Goal: Task Accomplishment & Management: Use online tool/utility

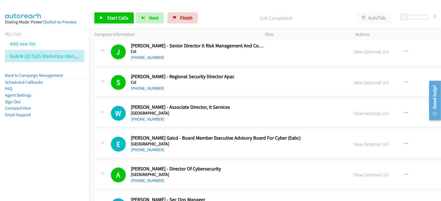
click at [177, 12] on div "Start Calls Pause Next Finish Call Completed AutoTab AutoTab 0" at bounding box center [265, 17] width 352 height 21
click at [177, 15] on link "Finish" at bounding box center [182, 17] width 30 height 11
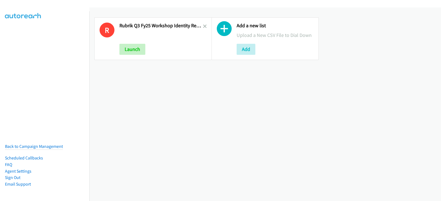
click at [207, 28] on div "Add a new list Upload a New CSV File to Dial Down Add" at bounding box center [265, 38] width 117 height 53
click at [203, 25] on icon at bounding box center [205, 27] width 4 height 4
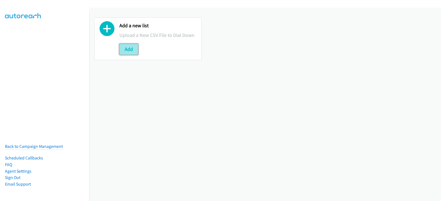
click at [130, 50] on button "Add" at bounding box center [128, 49] width 19 height 11
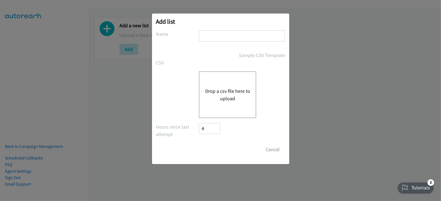
click at [209, 34] on input "text" at bounding box center [242, 35] width 86 height 11
type input "Rubrik Q3FY25 Workshop Identity Recovery 1"
click at [238, 93] on button "Drop a csv file here to upload" at bounding box center [227, 94] width 45 height 15
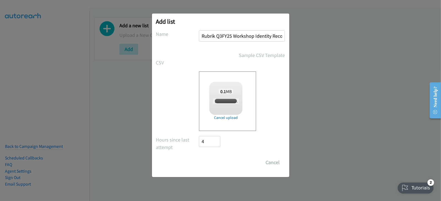
checkbox input "true"
click at [207, 157] on input "Save List" at bounding box center [213, 162] width 29 height 11
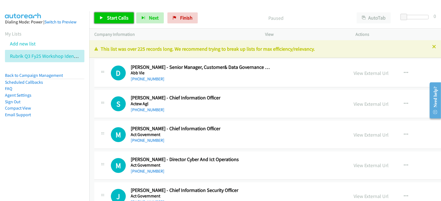
click at [113, 20] on span "Start Calls" at bounding box center [118, 18] width 22 height 6
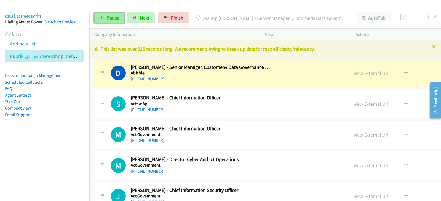
click at [96, 20] on link "Pause" at bounding box center [109, 17] width 30 height 11
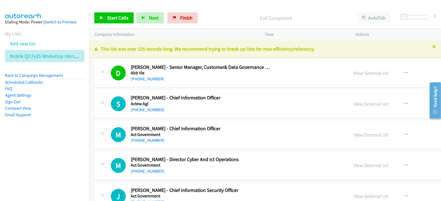
click at [227, 17] on p "Call Completed" at bounding box center [276, 17] width 142 height 7
click at [125, 20] on span "Start Calls" at bounding box center [118, 18] width 22 height 6
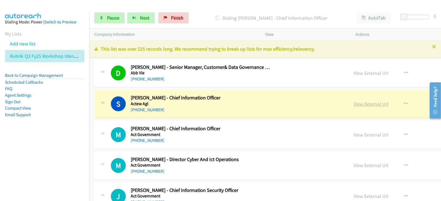
click at [354, 102] on link "View External Url" at bounding box center [371, 104] width 35 height 6
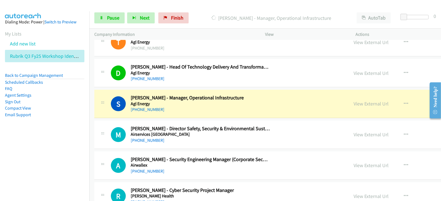
scroll to position [379, 0]
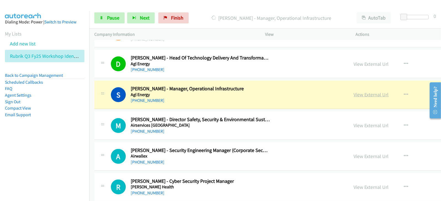
click at [354, 96] on link "View External Url" at bounding box center [371, 95] width 35 height 6
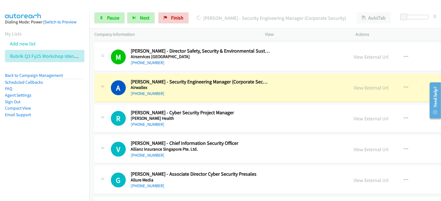
scroll to position [482, 0]
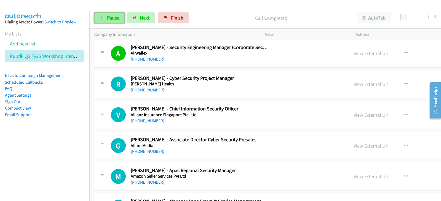
click at [98, 16] on link "Pause" at bounding box center [109, 17] width 30 height 11
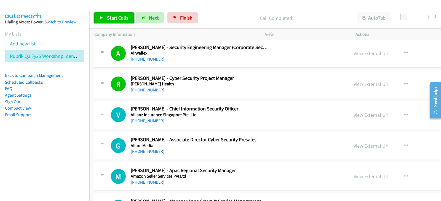
click at [113, 17] on span "Start Calls" at bounding box center [118, 18] width 22 height 6
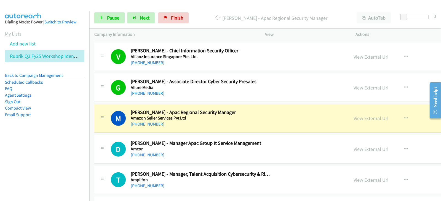
scroll to position [551, 0]
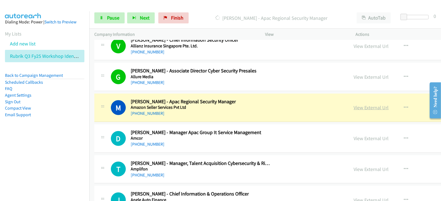
click at [354, 105] on link "View External Url" at bounding box center [371, 108] width 35 height 6
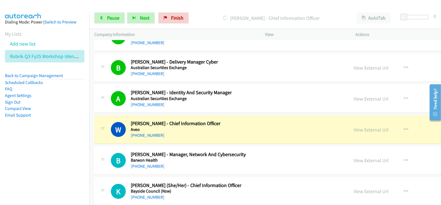
scroll to position [1034, 0]
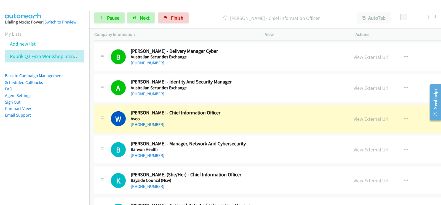
click at [354, 117] on link "View External Url" at bounding box center [371, 119] width 35 height 6
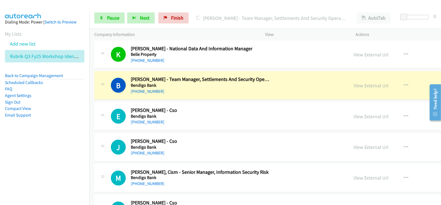
scroll to position [1207, 0]
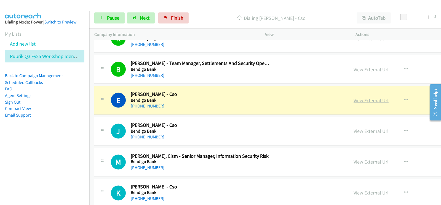
click at [354, 97] on link "View External Url" at bounding box center [371, 100] width 35 height 6
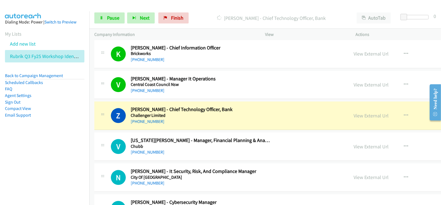
scroll to position [1690, 0]
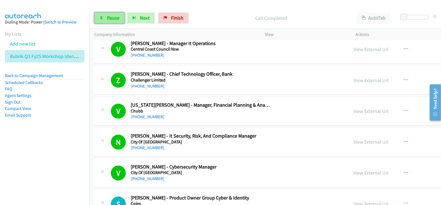
click at [104, 17] on link "Pause" at bounding box center [109, 17] width 30 height 11
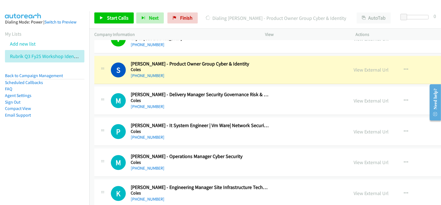
scroll to position [1827, 0]
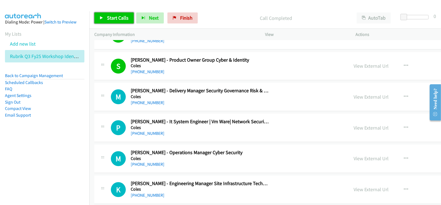
click at [119, 16] on span "Start Calls" at bounding box center [118, 18] width 22 height 6
click at [115, 17] on span "Start Calls" at bounding box center [118, 18] width 22 height 6
click at [115, 21] on span "Start Calls" at bounding box center [118, 18] width 22 height 6
click at [110, 16] on span "Start Calls" at bounding box center [118, 18] width 22 height 6
click at [226, 11] on div "Start Calls Pause Next Finish Call Completed AutoTab AutoTab 0" at bounding box center [265, 17] width 352 height 21
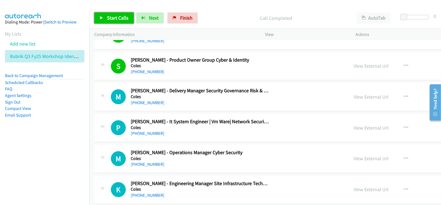
click at [123, 15] on span "Start Calls" at bounding box center [118, 18] width 22 height 6
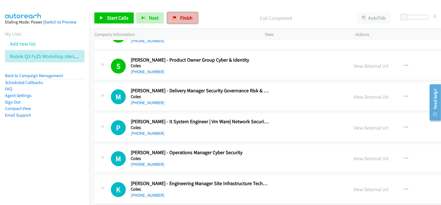
click at [173, 18] on icon at bounding box center [175, 18] width 4 height 4
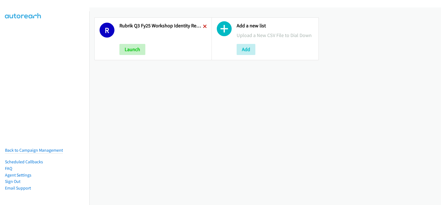
click at [203, 25] on icon at bounding box center [205, 27] width 4 height 4
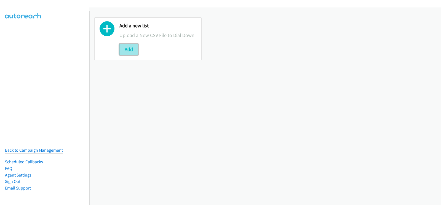
click at [122, 50] on button "Add" at bounding box center [128, 49] width 19 height 11
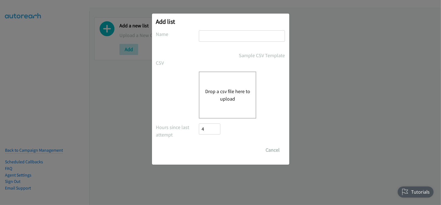
click at [212, 36] on input "text" at bounding box center [242, 35] width 86 height 11
type input "Rubrik Q3FY25 Workshop Identity Recovery 1"
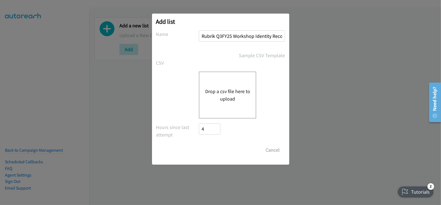
click at [228, 96] on button "Drop a csv file here to upload" at bounding box center [227, 94] width 45 height 15
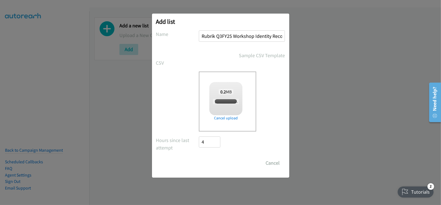
checkbox input "true"
drag, startPoint x: 210, startPoint y: 162, endPoint x: 212, endPoint y: 158, distance: 4.6
click at [210, 162] on input "Save List" at bounding box center [213, 162] width 29 height 11
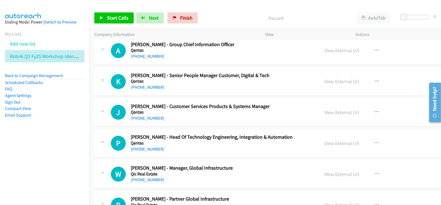
scroll to position [30097, 0]
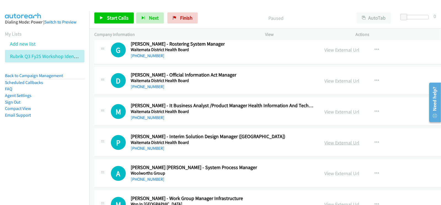
click at [325, 139] on link "View External Url" at bounding box center [342, 142] width 35 height 6
click at [120, 20] on span "Start Calls" at bounding box center [118, 18] width 22 height 6
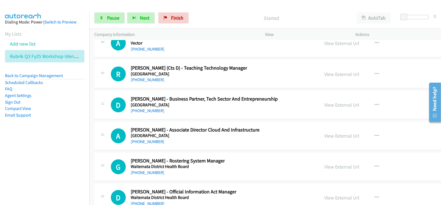
scroll to position [29959, 0]
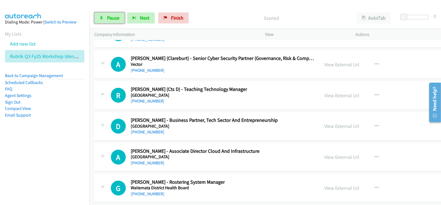
click at [111, 23] on link "Pause" at bounding box center [109, 17] width 30 height 11
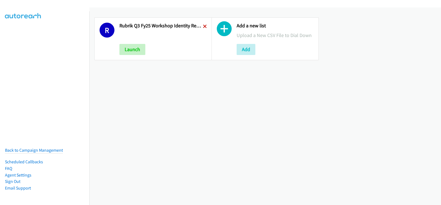
click at [203, 26] on icon at bounding box center [205, 27] width 4 height 4
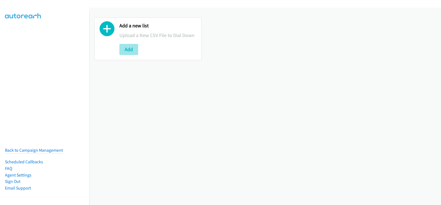
drag, startPoint x: 124, startPoint y: 43, endPoint x: 126, endPoint y: 46, distance: 3.6
click at [124, 43] on div "Add a new list Upload a New CSV File to Dial Down Add" at bounding box center [157, 39] width 77 height 32
click at [127, 47] on button "Add" at bounding box center [128, 49] width 19 height 11
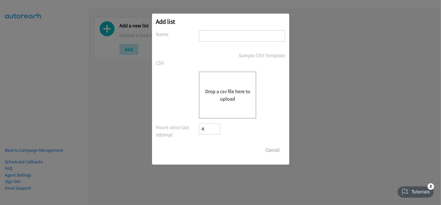
click at [213, 39] on input "text" at bounding box center [242, 35] width 86 height 11
type input "Rubrik Q3FY25 Workshop Identity Recovery 1"
click at [233, 93] on button "Drop a csv file here to upload" at bounding box center [227, 94] width 45 height 15
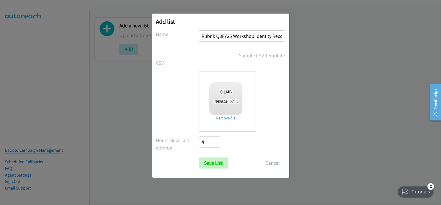
click at [225, 116] on link "Remove file" at bounding box center [225, 118] width 33 height 6
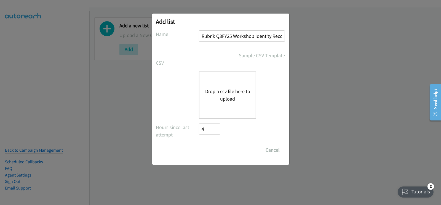
click at [232, 93] on button "Drop a csv file here to upload" at bounding box center [227, 94] width 45 height 15
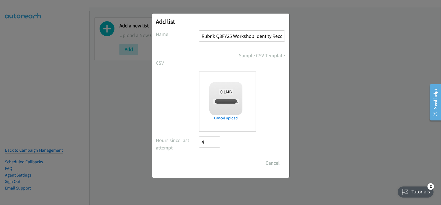
checkbox input "true"
click at [218, 160] on input "Save List" at bounding box center [213, 162] width 29 height 11
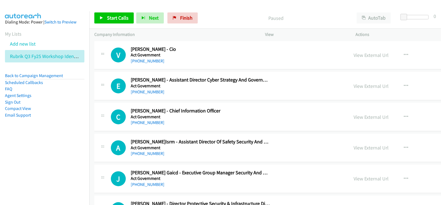
drag, startPoint x: 80, startPoint y: 126, endPoint x: 80, endPoint y: 123, distance: 2.8
click at [80, 126] on aside "Dialing Mode: Power | Switch to Preview My Lists Add new list Rubrik Q3 Fy25 Wo…" at bounding box center [44, 77] width 89 height 132
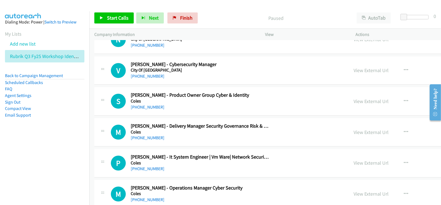
scroll to position [1803, 0]
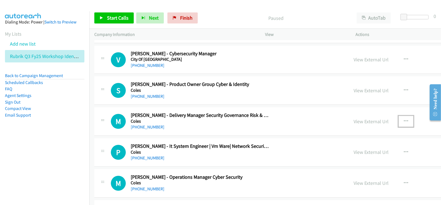
click at [399, 117] on button "button" at bounding box center [406, 121] width 15 height 11
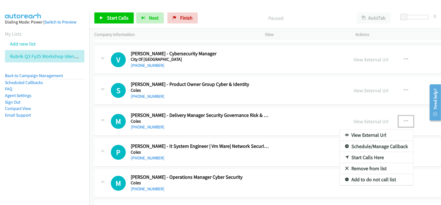
click at [340, 152] on link "Start Calls Here" at bounding box center [376, 157] width 73 height 11
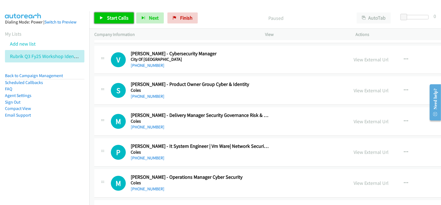
click at [118, 19] on span "Start Calls" at bounding box center [118, 18] width 22 height 6
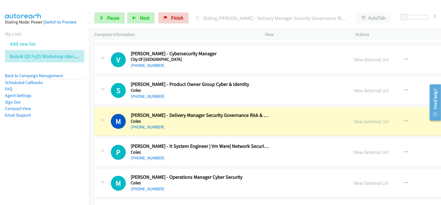
scroll to position [1837, 0]
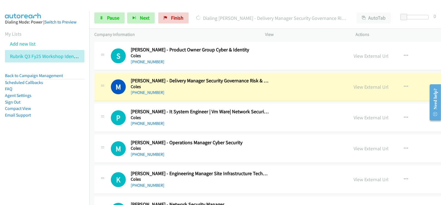
click at [43, 154] on nav "Dialing Mode: Power | Switch to Preview My Lists Add new list Rubrik Q3 Fy25 Wo…" at bounding box center [45, 113] width 90 height 205
click at [354, 84] on link "View External Url" at bounding box center [371, 87] width 35 height 6
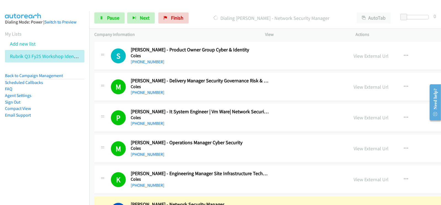
scroll to position [1941, 0]
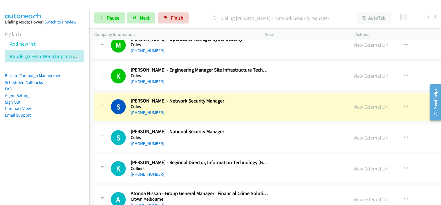
drag, startPoint x: 55, startPoint y: 142, endPoint x: 79, endPoint y: 128, distance: 27.7
click at [55, 142] on aside "Dialing Mode: Power | Switch to Preview My Lists Add new list Rubrik Q3 Fy25 Wo…" at bounding box center [44, 77] width 89 height 132
click at [354, 103] on link "View External Url" at bounding box center [371, 106] width 35 height 6
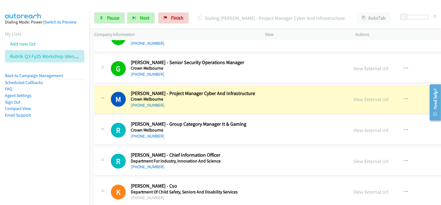
scroll to position [2113, 0]
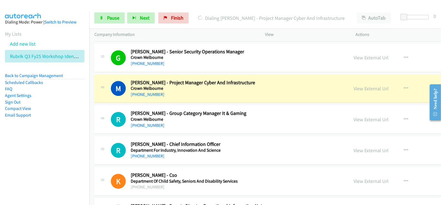
drag, startPoint x: 217, startPoint y: 86, endPoint x: 225, endPoint y: 86, distance: 8.3
click at [217, 86] on h5 "Crown Melbourne" at bounding box center [200, 89] width 139 height 6
click at [354, 85] on link "View External Url" at bounding box center [371, 88] width 35 height 6
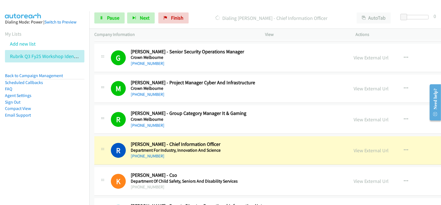
drag, startPoint x: 228, startPoint y: 147, endPoint x: 236, endPoint y: 147, distance: 8.6
click at [228, 147] on h5 "Department For Industry, Innovation And Science" at bounding box center [200, 150] width 139 height 6
drag, startPoint x: 311, startPoint y: 145, endPoint x: 274, endPoint y: 138, distance: 36.9
click at [354, 147] on link "View External Url" at bounding box center [371, 150] width 35 height 6
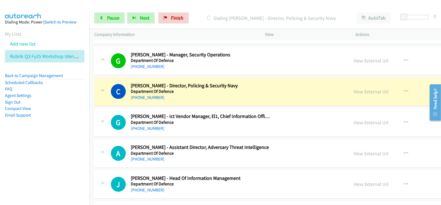
scroll to position [2458, 0]
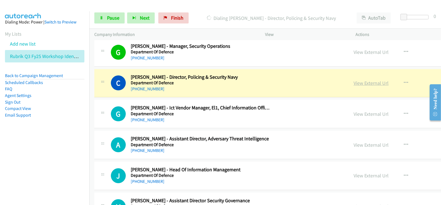
click at [354, 80] on link "View External Url" at bounding box center [371, 83] width 35 height 6
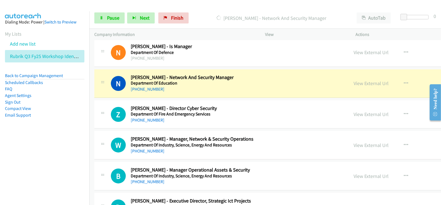
scroll to position [2734, 0]
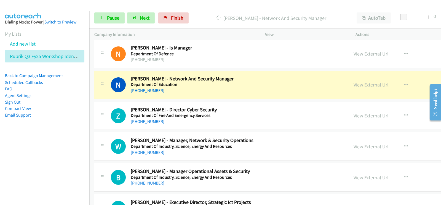
click at [354, 81] on link "View External Url" at bounding box center [371, 84] width 35 height 6
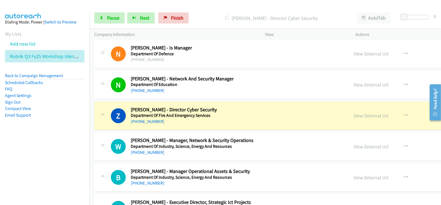
scroll to position [2768, 0]
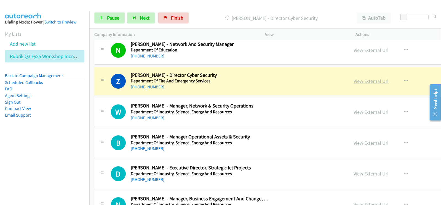
click at [354, 78] on link "View External Url" at bounding box center [371, 81] width 35 height 6
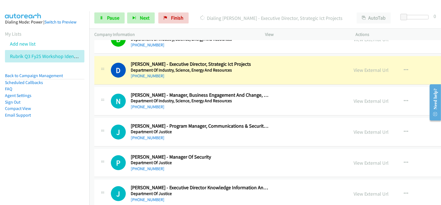
scroll to position [2872, 0]
click at [224, 74] on div "D Callback Scheduled [PERSON_NAME] - Executive Director, Strategic Ict Projects…" at bounding box center [338, 70] width 489 height 28
click at [354, 67] on link "View External Url" at bounding box center [371, 70] width 35 height 6
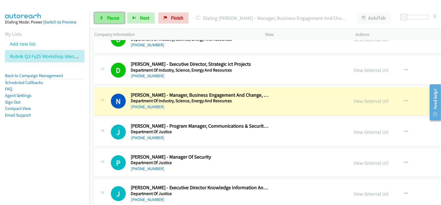
click at [114, 13] on link "Pause" at bounding box center [109, 17] width 30 height 11
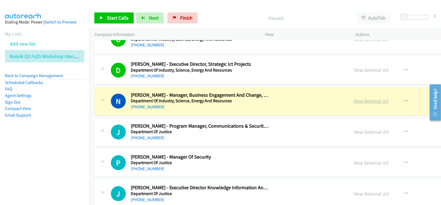
click at [354, 98] on div "View External Url" at bounding box center [371, 100] width 35 height 7
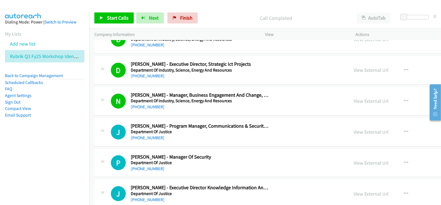
drag, startPoint x: 378, startPoint y: 90, endPoint x: 374, endPoint y: 93, distance: 4.7
click at [378, 92] on div "View External Url View External Url Schedule/Manage Callback Start Calls Here R…" at bounding box center [415, 101] width 132 height 18
click at [354, 98] on link "View External Url" at bounding box center [371, 101] width 35 height 6
click at [114, 21] on link "Start Calls" at bounding box center [113, 17] width 39 height 11
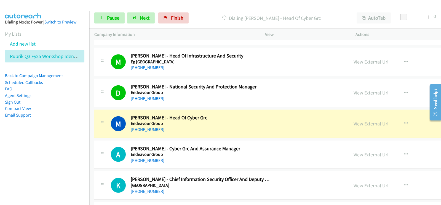
scroll to position [3389, 0]
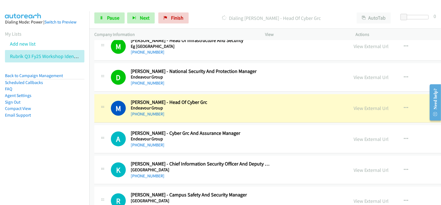
drag, startPoint x: 302, startPoint y: 100, endPoint x: 273, endPoint y: 111, distance: 31.3
click at [354, 105] on link "View External Url" at bounding box center [371, 108] width 35 height 6
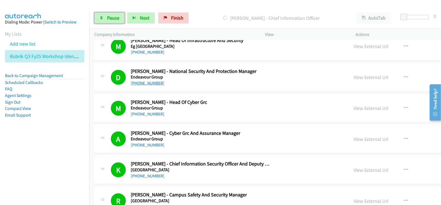
drag, startPoint x: 116, startPoint y: 16, endPoint x: 142, endPoint y: 78, distance: 67.5
click at [115, 15] on span "Pause" at bounding box center [113, 18] width 12 height 6
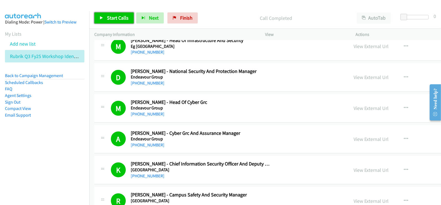
click at [112, 18] on span "Start Calls" at bounding box center [118, 18] width 22 height 6
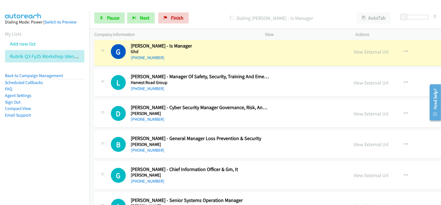
scroll to position [3561, 0]
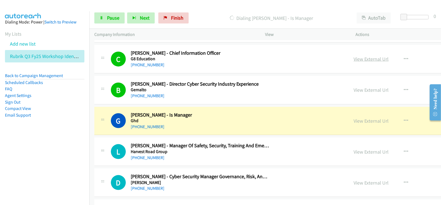
click at [354, 56] on link "View External Url" at bounding box center [371, 59] width 35 height 6
click at [354, 118] on link "View External Url" at bounding box center [371, 121] width 35 height 6
click at [116, 23] on link "Pause" at bounding box center [109, 17] width 30 height 11
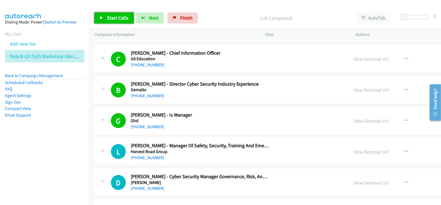
click at [123, 18] on span "Start Calls" at bounding box center [118, 18] width 22 height 6
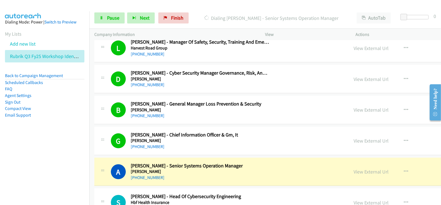
scroll to position [3734, 0]
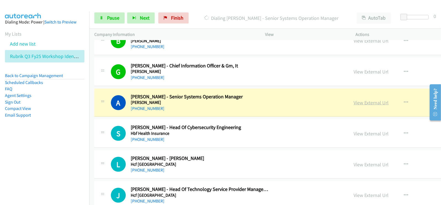
click at [354, 99] on link "View External Url" at bounding box center [371, 102] width 35 height 6
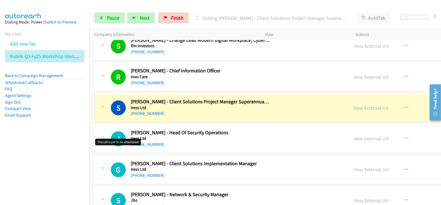
scroll to position [4010, 0]
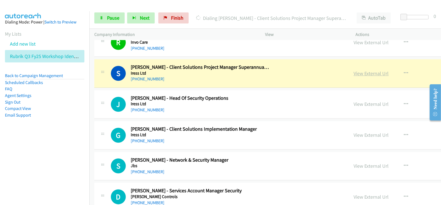
click at [354, 70] on link "View External Url" at bounding box center [371, 73] width 35 height 6
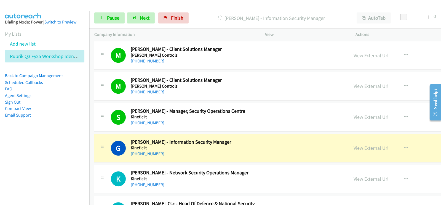
scroll to position [4217, 0]
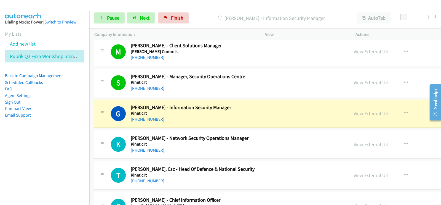
drag, startPoint x: 303, startPoint y: 103, endPoint x: 215, endPoint y: 204, distance: 134.3
drag, startPoint x: 371, startPoint y: 102, endPoint x: 365, endPoint y: 104, distance: 6.5
click at [371, 104] on div "View External Url View External Url Schedule/Manage Callback Start Calls Here R…" at bounding box center [415, 113] width 132 height 18
click at [354, 110] on link "View External Url" at bounding box center [371, 113] width 35 height 6
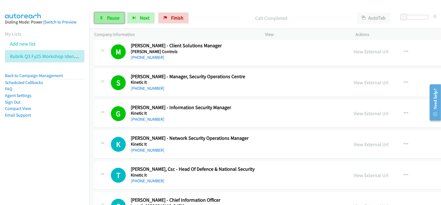
click at [116, 17] on span "Pause" at bounding box center [113, 18] width 12 height 6
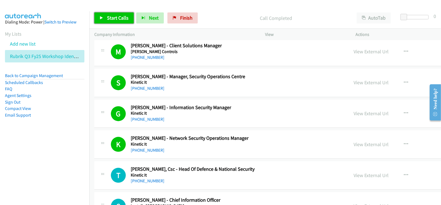
click at [118, 21] on link "Start Calls" at bounding box center [113, 17] width 39 height 11
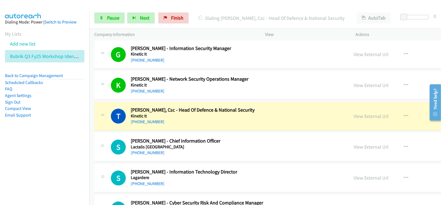
scroll to position [4286, 0]
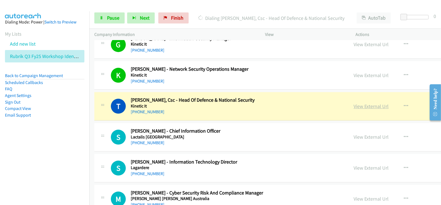
click at [354, 103] on link "View External Url" at bounding box center [371, 106] width 35 height 6
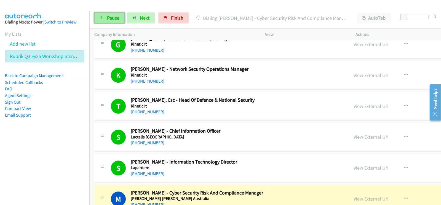
click at [116, 18] on span "Pause" at bounding box center [113, 18] width 12 height 6
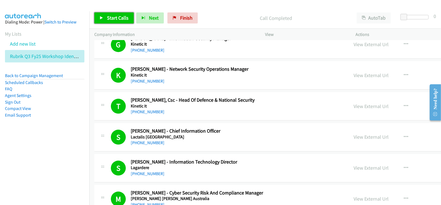
click at [121, 17] on span "Start Calls" at bounding box center [118, 18] width 22 height 6
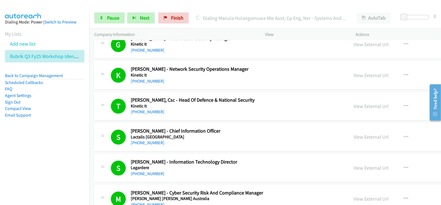
scroll to position [4355, 0]
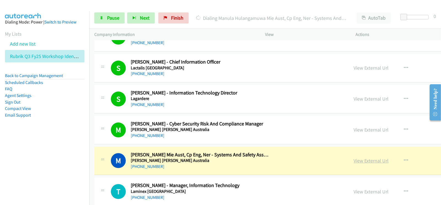
click at [354, 157] on link "View External Url" at bounding box center [371, 160] width 35 height 6
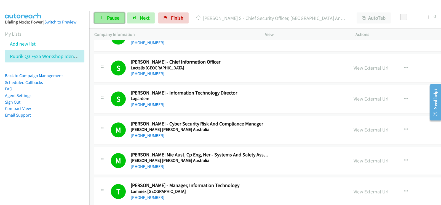
click at [110, 22] on link "Pause" at bounding box center [109, 17] width 30 height 11
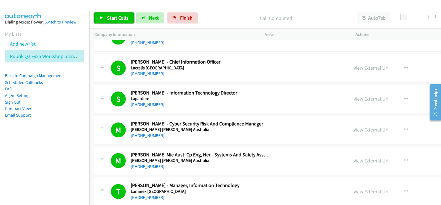
click at [124, 18] on span "Start Calls" at bounding box center [118, 18] width 22 height 6
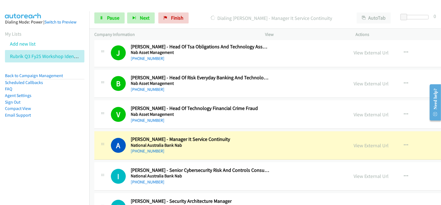
scroll to position [4941, 0]
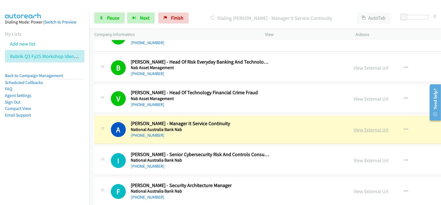
click at [354, 126] on link "View External Url" at bounding box center [371, 129] width 35 height 6
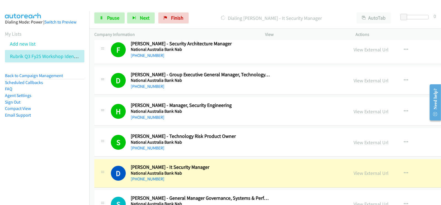
scroll to position [5113, 0]
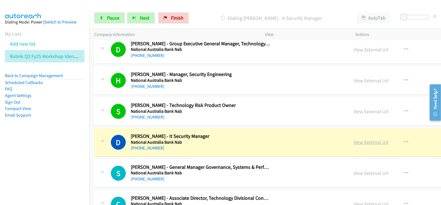
click at [354, 139] on link "View External Url" at bounding box center [371, 142] width 35 height 6
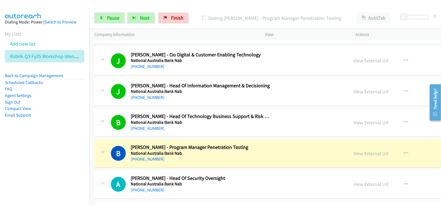
scroll to position [5458, 0]
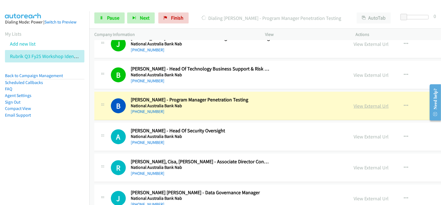
click at [354, 103] on link "View External Url" at bounding box center [371, 106] width 35 height 6
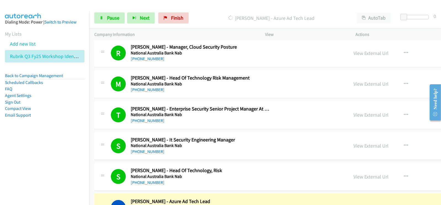
scroll to position [5734, 0]
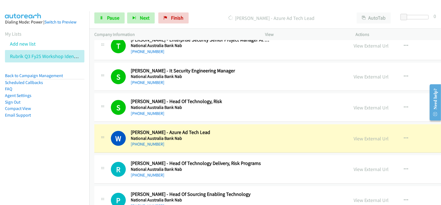
drag, startPoint x: 300, startPoint y: 126, endPoint x: 299, endPoint y: 119, distance: 7.5
click at [354, 135] on link "View External Url" at bounding box center [371, 138] width 35 height 6
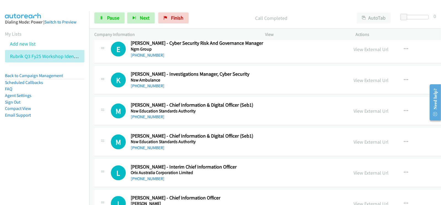
scroll to position [6286, 0]
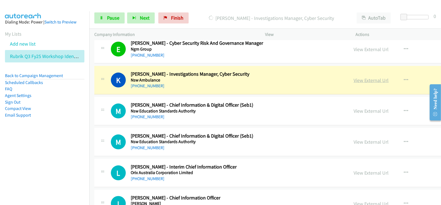
click at [354, 77] on link "View External Url" at bounding box center [371, 80] width 35 height 6
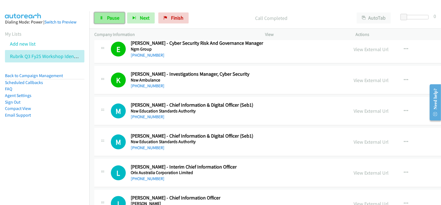
click at [117, 20] on span "Pause" at bounding box center [113, 18] width 12 height 6
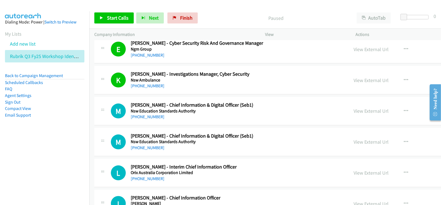
click at [39, 117] on li "Email Support" at bounding box center [44, 115] width 79 height 7
click at [116, 18] on span "Start Calls" at bounding box center [118, 18] width 22 height 6
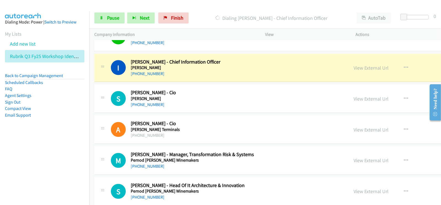
scroll to position [6423, 0]
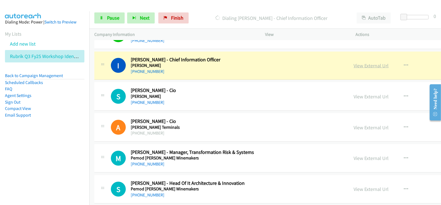
click at [354, 62] on link "View External Url" at bounding box center [371, 65] width 35 height 6
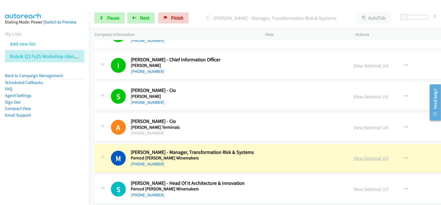
scroll to position [6492, 0]
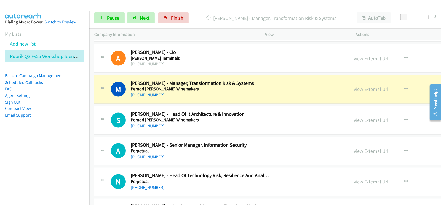
click at [354, 86] on link "View External Url" at bounding box center [371, 89] width 35 height 6
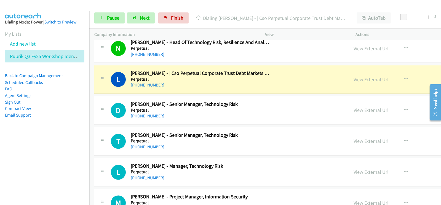
scroll to position [6630, 0]
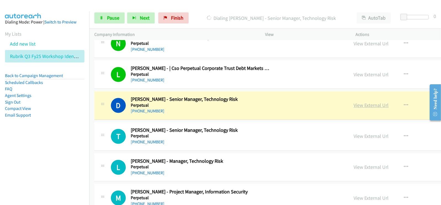
click at [354, 102] on link "View External Url" at bounding box center [371, 105] width 35 height 6
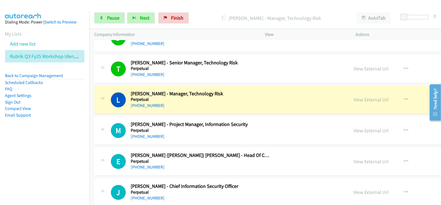
scroll to position [6699, 0]
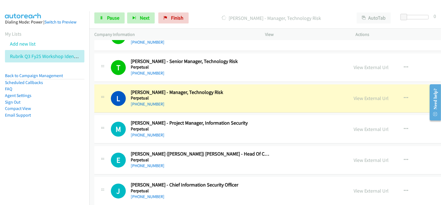
click at [230, 101] on div "[PHONE_NUMBER]" at bounding box center [200, 104] width 139 height 7
click at [354, 95] on link "View External Url" at bounding box center [371, 98] width 35 height 6
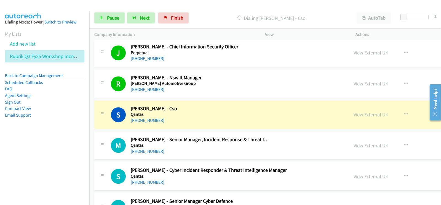
scroll to position [6872, 0]
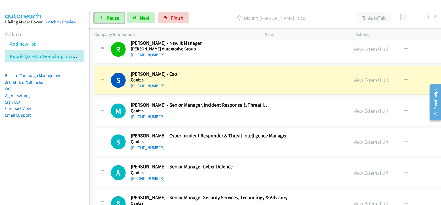
drag, startPoint x: 108, startPoint y: 6, endPoint x: 71, endPoint y: -10, distance: 40.3
drag, startPoint x: 71, startPoint y: -10, endPoint x: 44, endPoint y: 83, distance: 97.3
click at [50, 134] on aside "Dialing Mode: Power | Switch to Preview My Lists Add new list Rubrik Q3 Fy25 Wo…" at bounding box center [44, 77] width 89 height 132
click at [354, 77] on link "View External Url" at bounding box center [371, 80] width 35 height 6
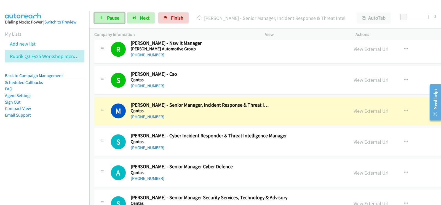
drag, startPoint x: 110, startPoint y: 19, endPoint x: 108, endPoint y: 33, distance: 14.3
click at [110, 19] on span "Pause" at bounding box center [113, 18] width 12 height 6
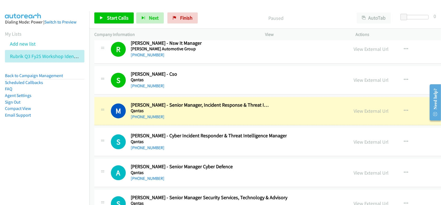
drag, startPoint x: 299, startPoint y: 99, endPoint x: 274, endPoint y: 118, distance: 31.8
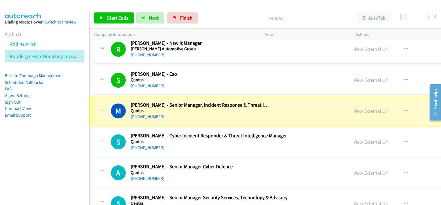
click at [354, 108] on link "View External Url" at bounding box center [371, 111] width 35 height 6
